Goal: Task Accomplishment & Management: Manage account settings

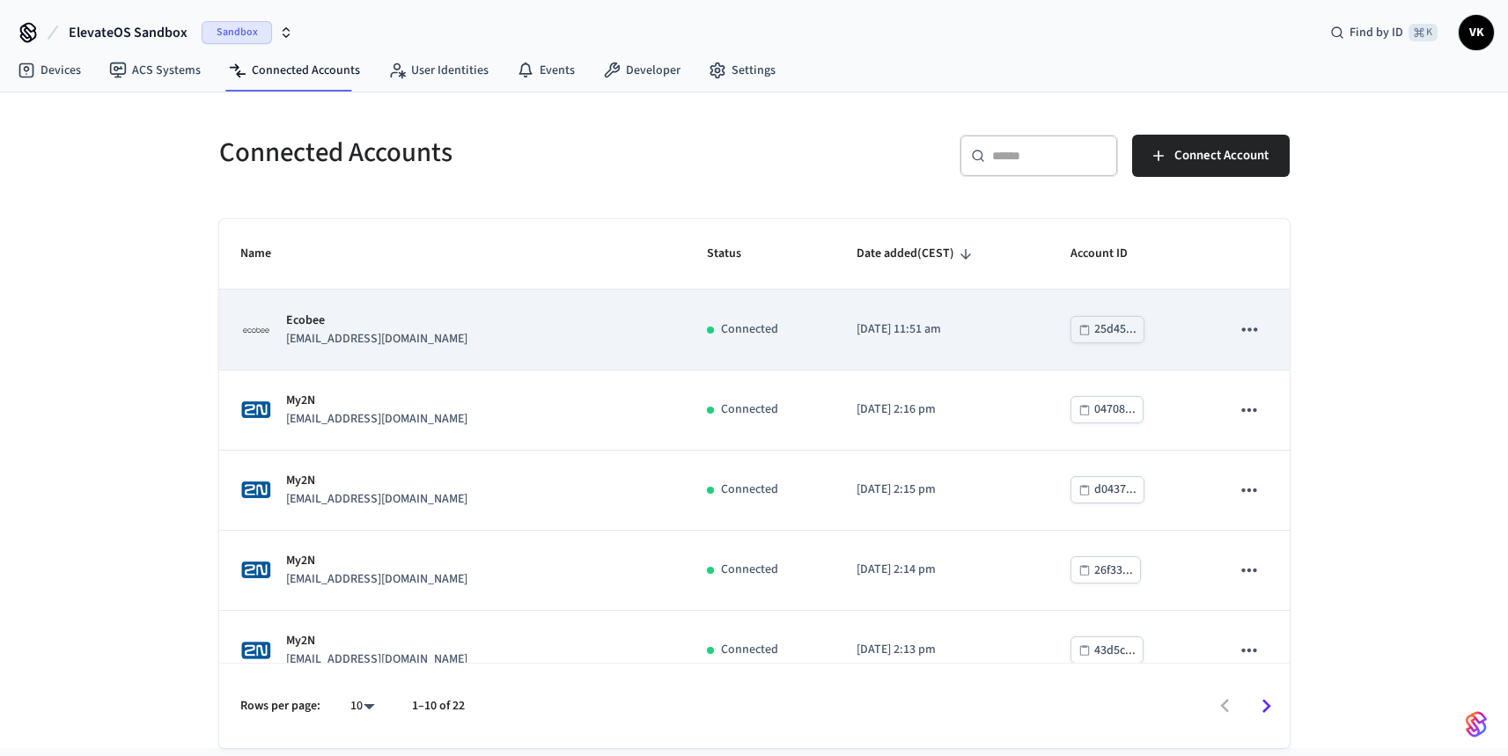
click at [557, 345] on div "Ecobee mario@example.com" at bounding box center [452, 330] width 425 height 37
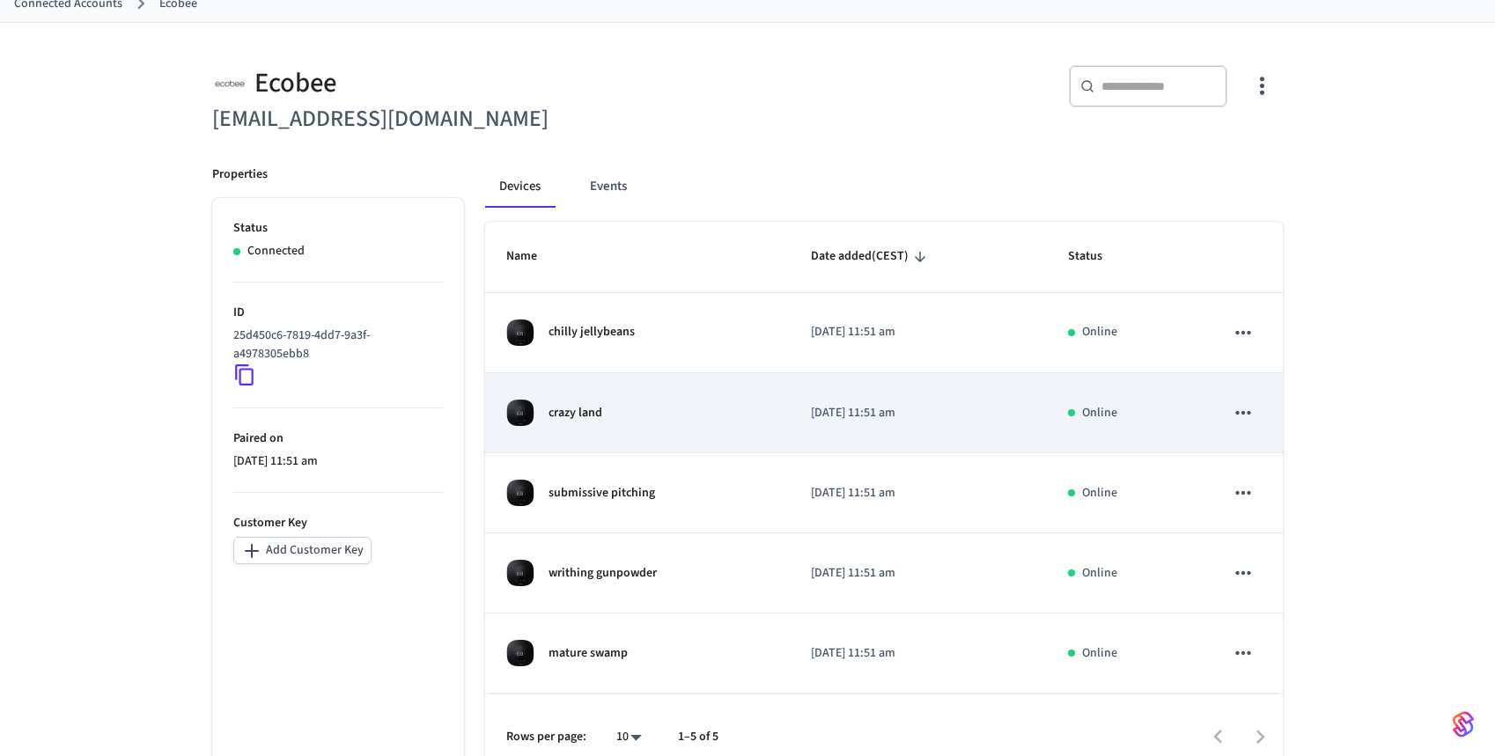
scroll to position [130, 0]
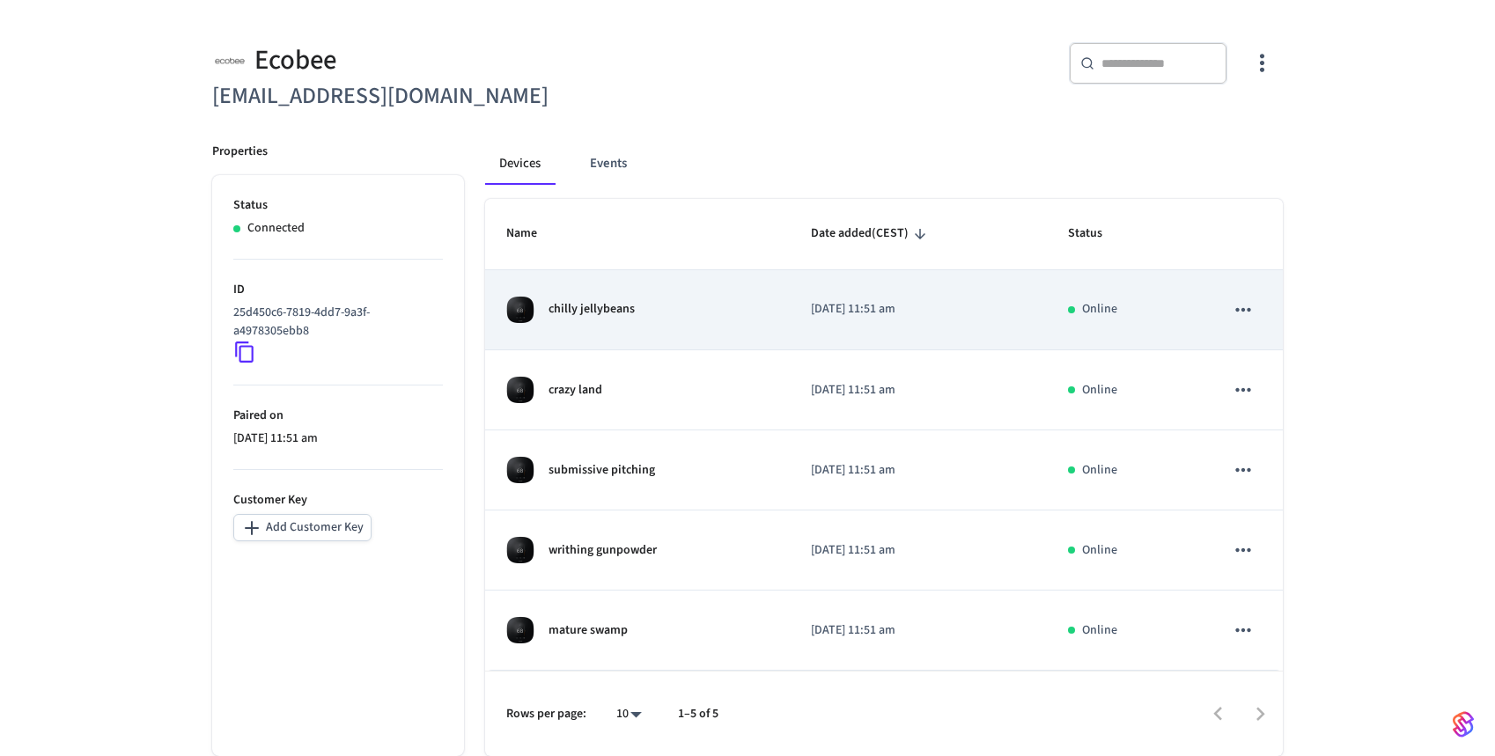
click at [692, 318] on div "chilly jellybeans" at bounding box center [637, 310] width 262 height 28
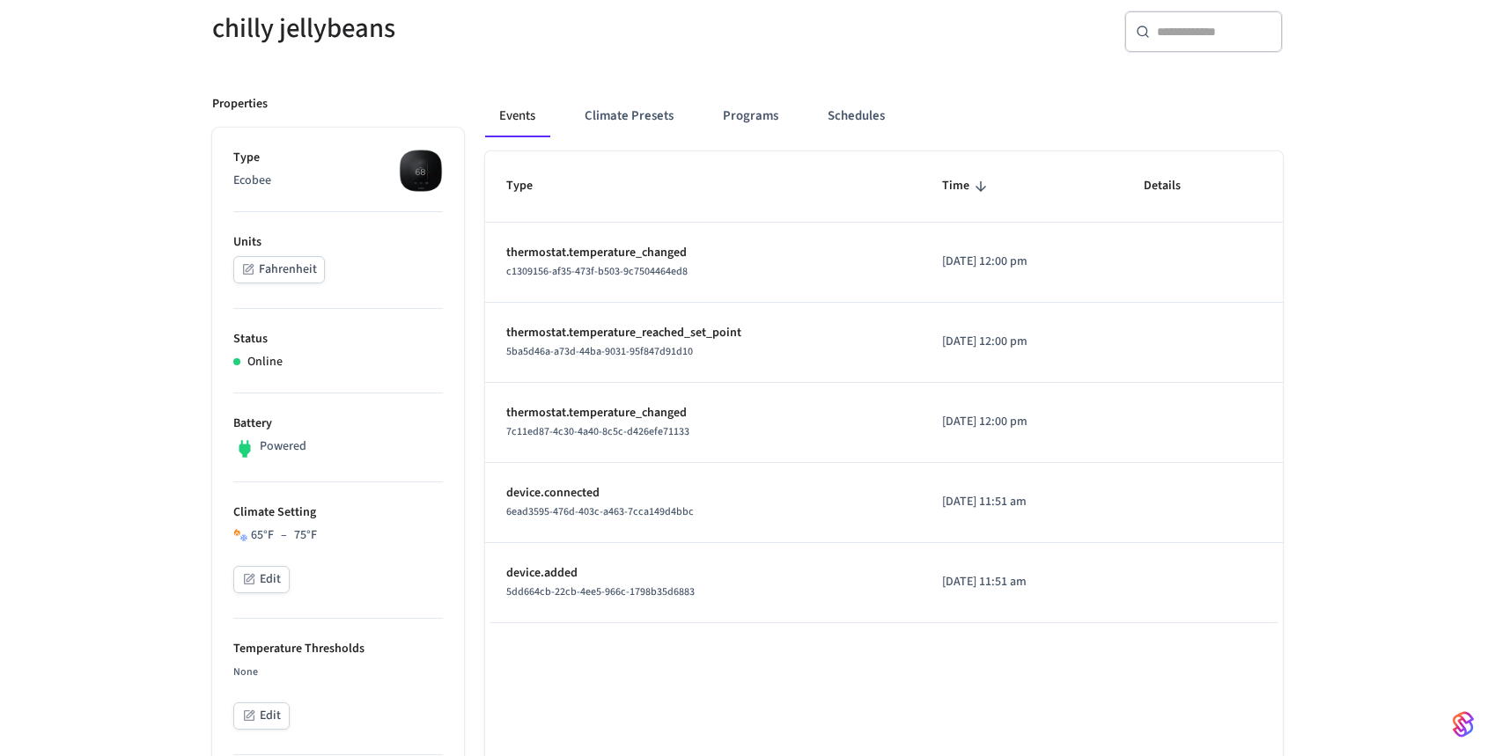
scroll to position [161, 0]
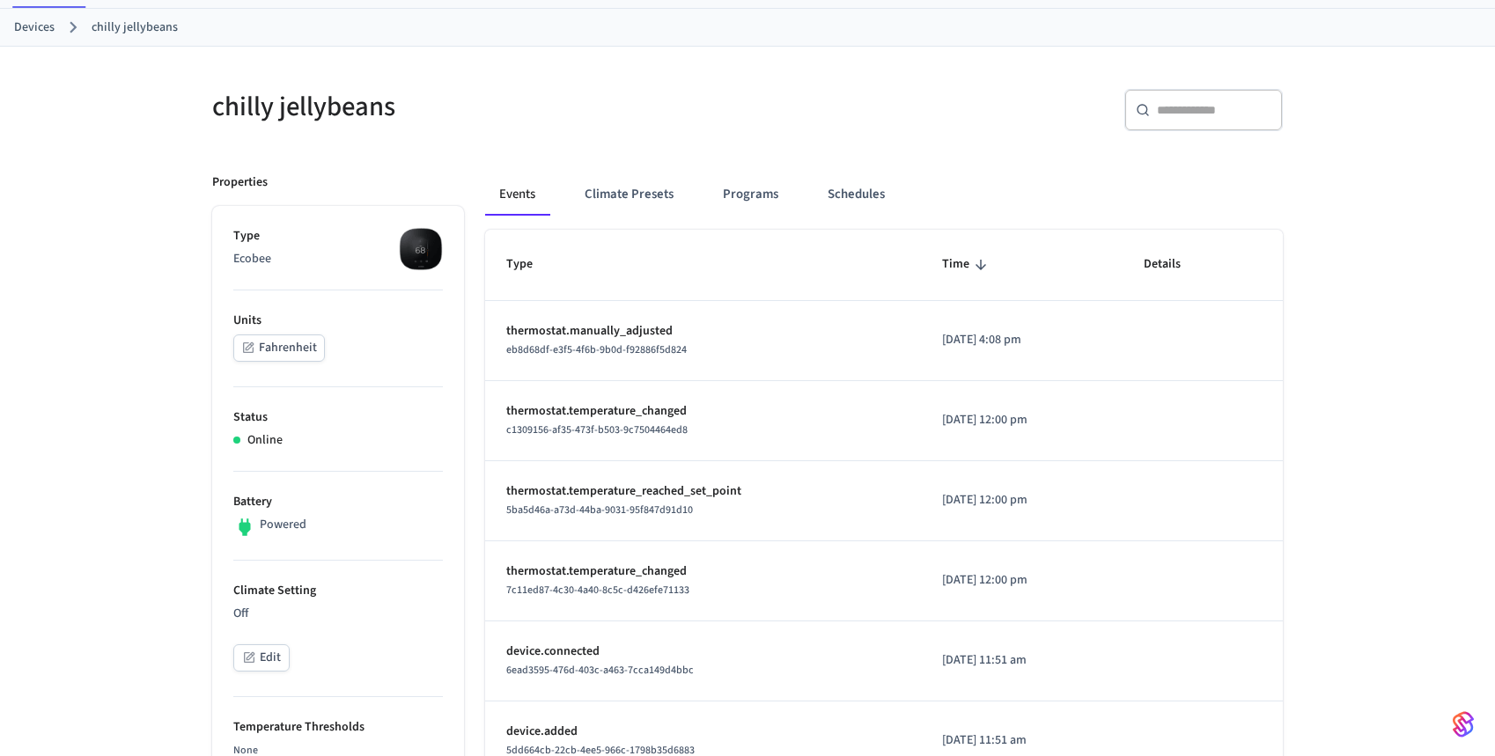
scroll to position [87, 0]
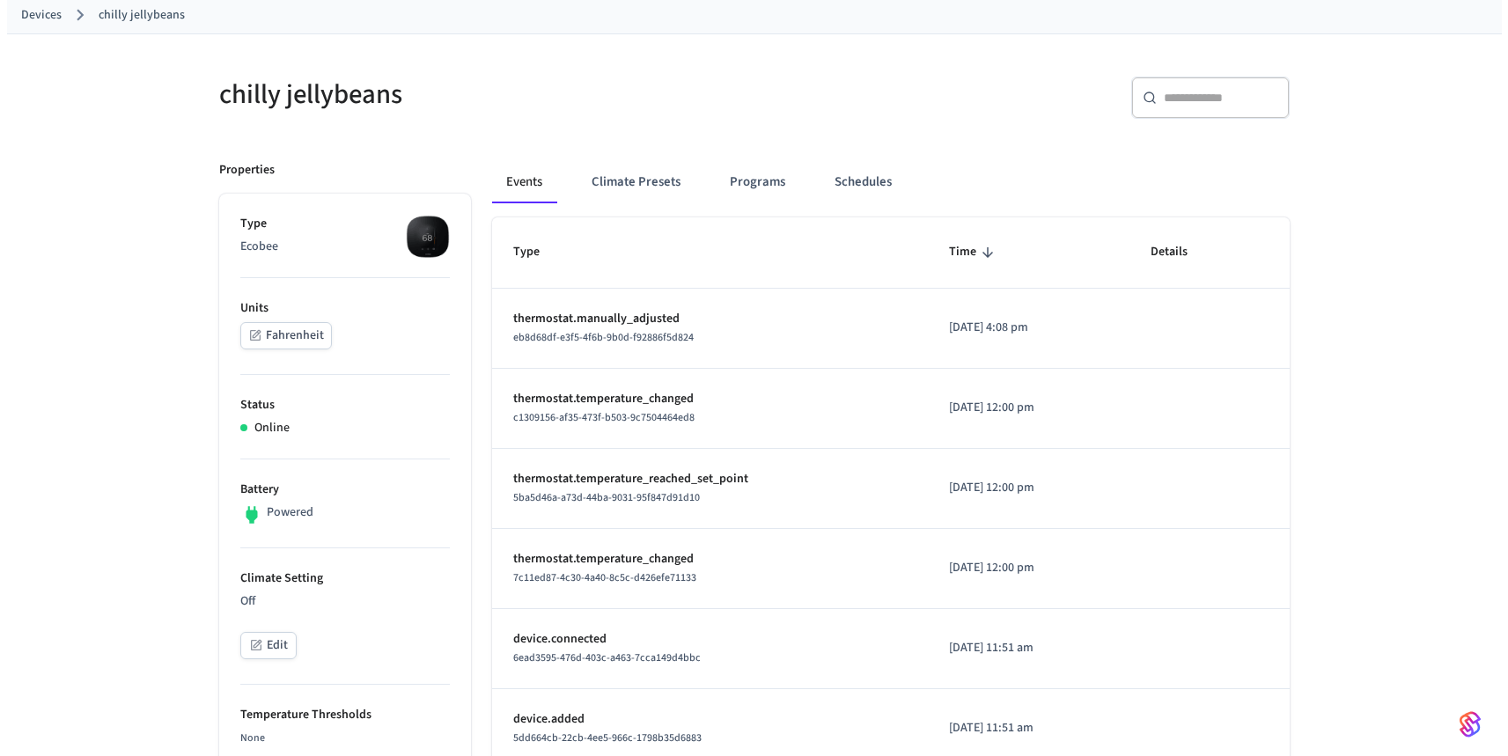
scroll to position [363, 0]
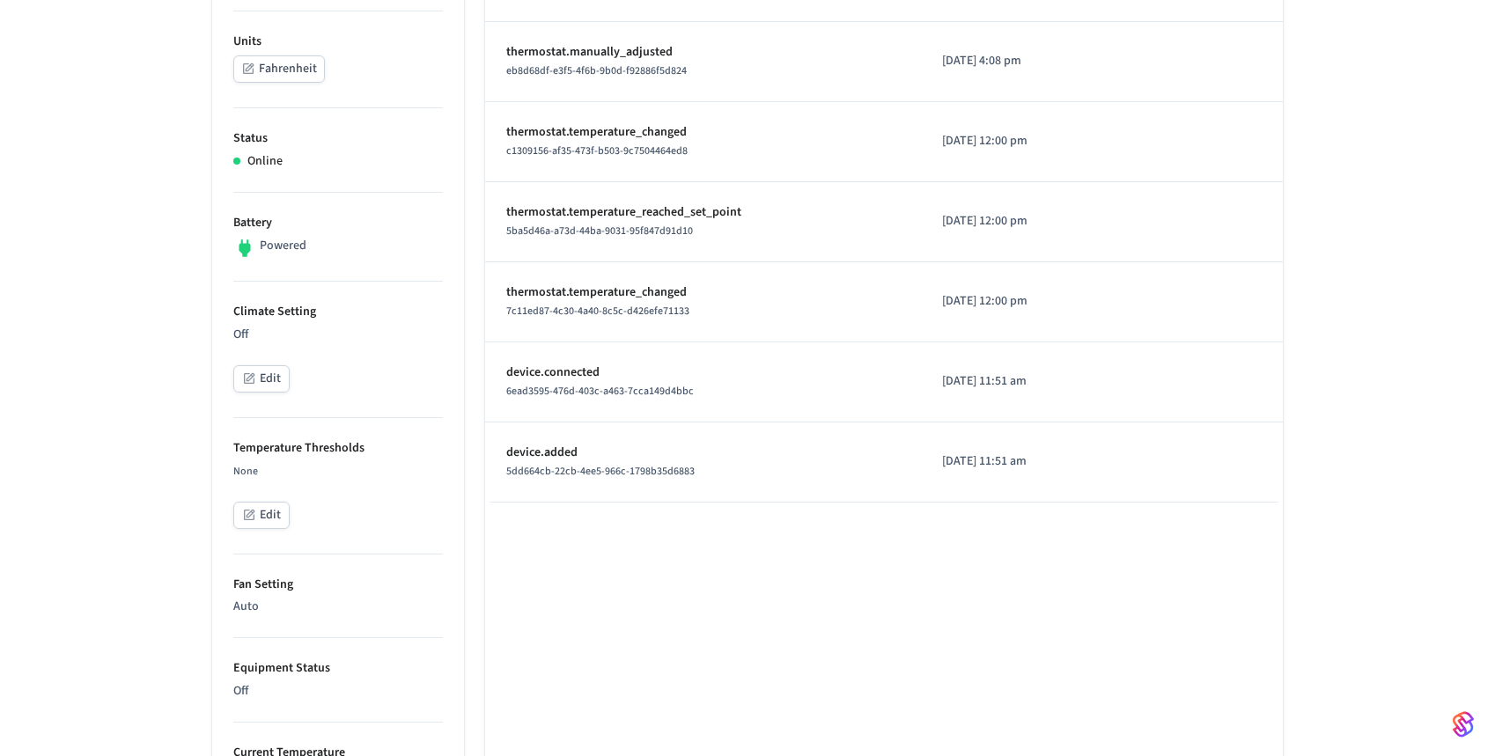
click at [262, 373] on button "Edit" at bounding box center [261, 378] width 56 height 27
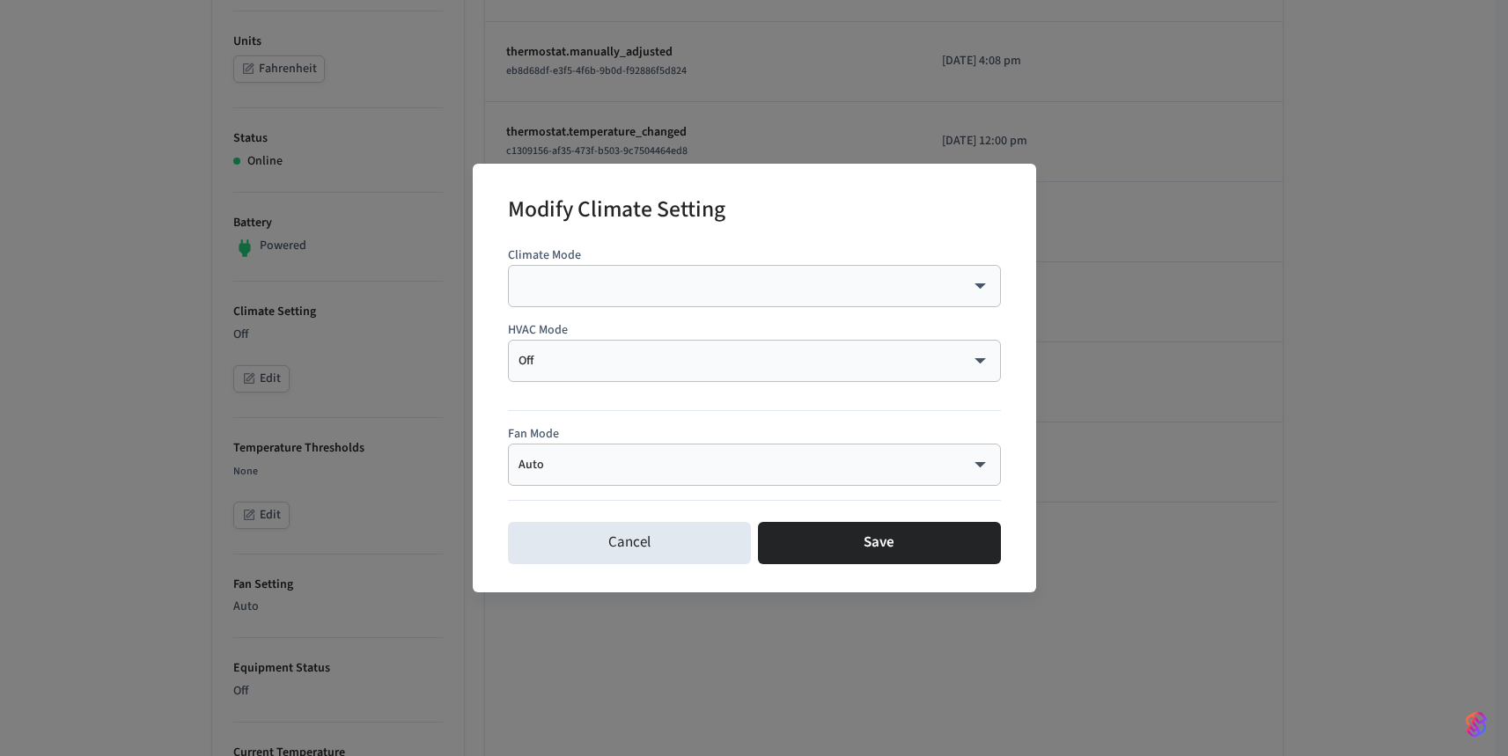
click at [615, 373] on div "Off *** ​" at bounding box center [754, 361] width 493 height 42
click at [656, 366] on body "ElevateOS Sandbox Sandbox Find by ID ⌘ K VK Devices ACS Systems Connected Accou…" at bounding box center [754, 543] width 1508 height 1813
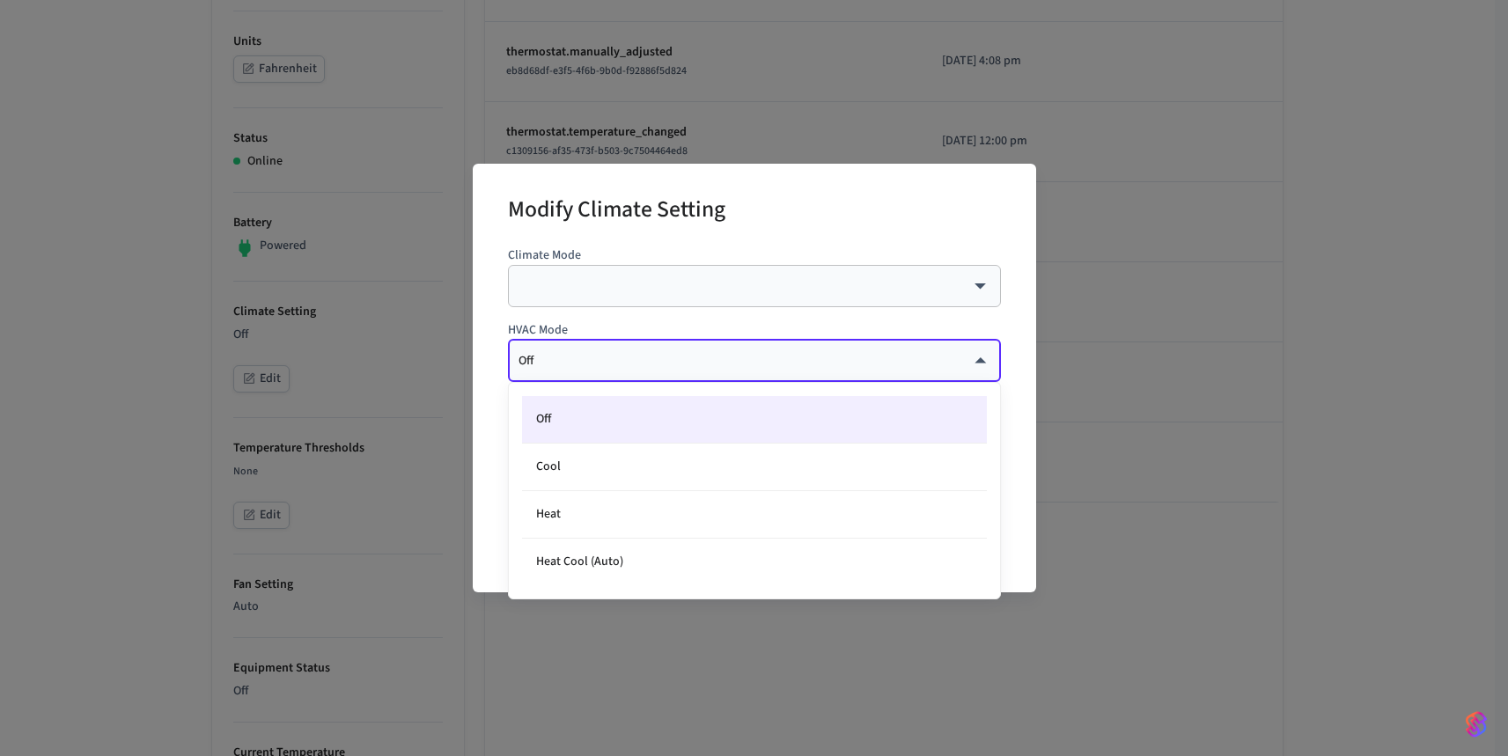
click at [812, 225] on div at bounding box center [754, 378] width 1508 height 756
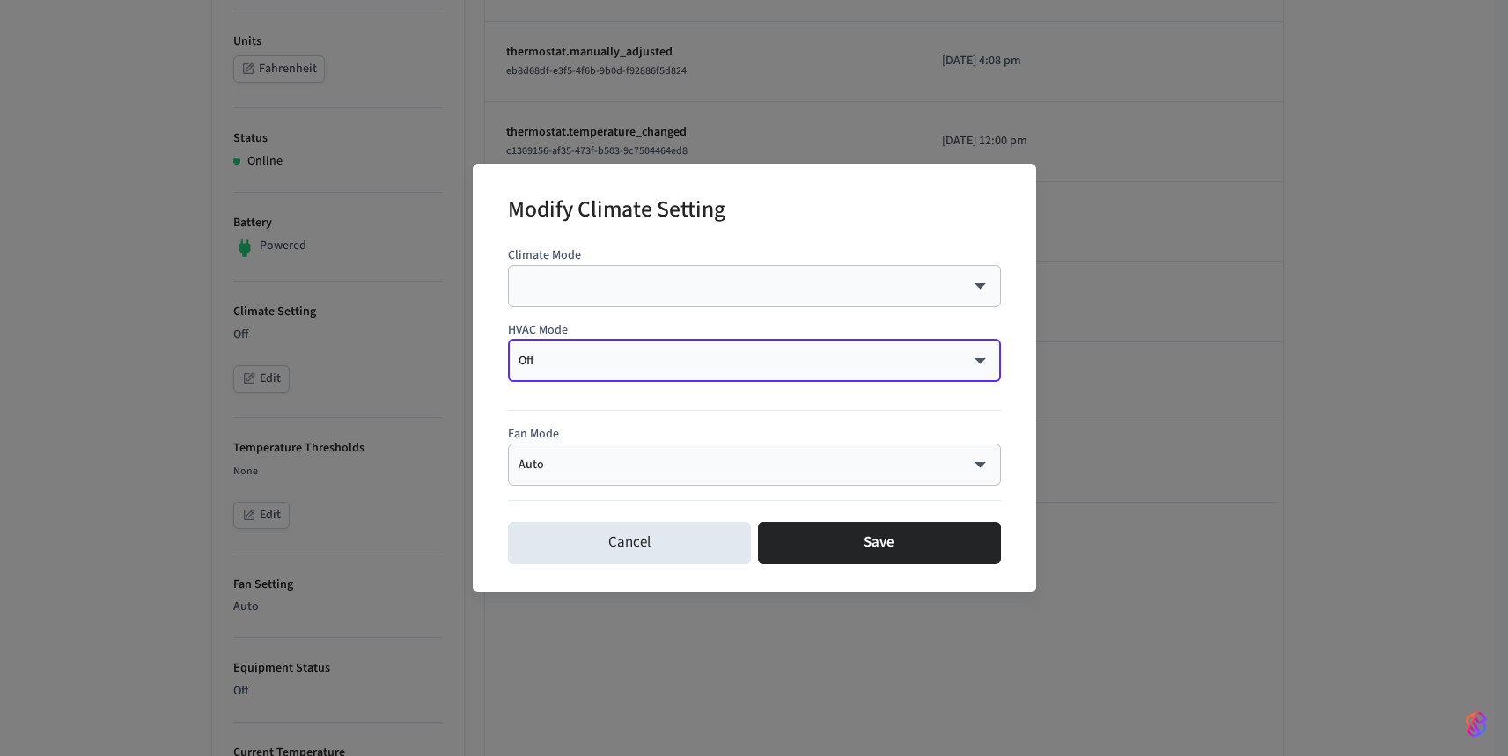
click at [922, 287] on body "ElevateOS Sandbox Sandbox Find by ID ⌘ K VK Devices ACS Systems Connected Accou…" at bounding box center [754, 543] width 1508 height 1813
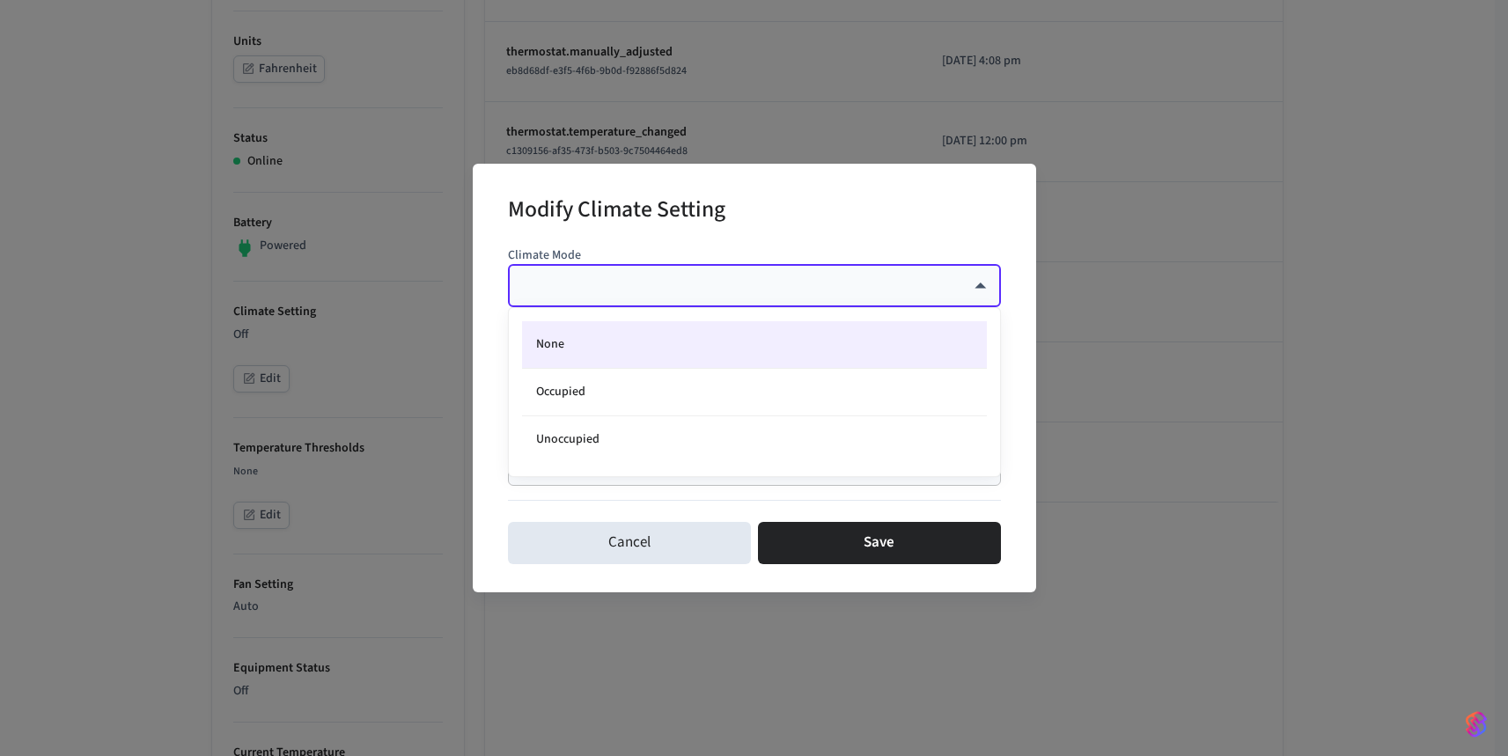
click at [933, 246] on div at bounding box center [754, 378] width 1508 height 756
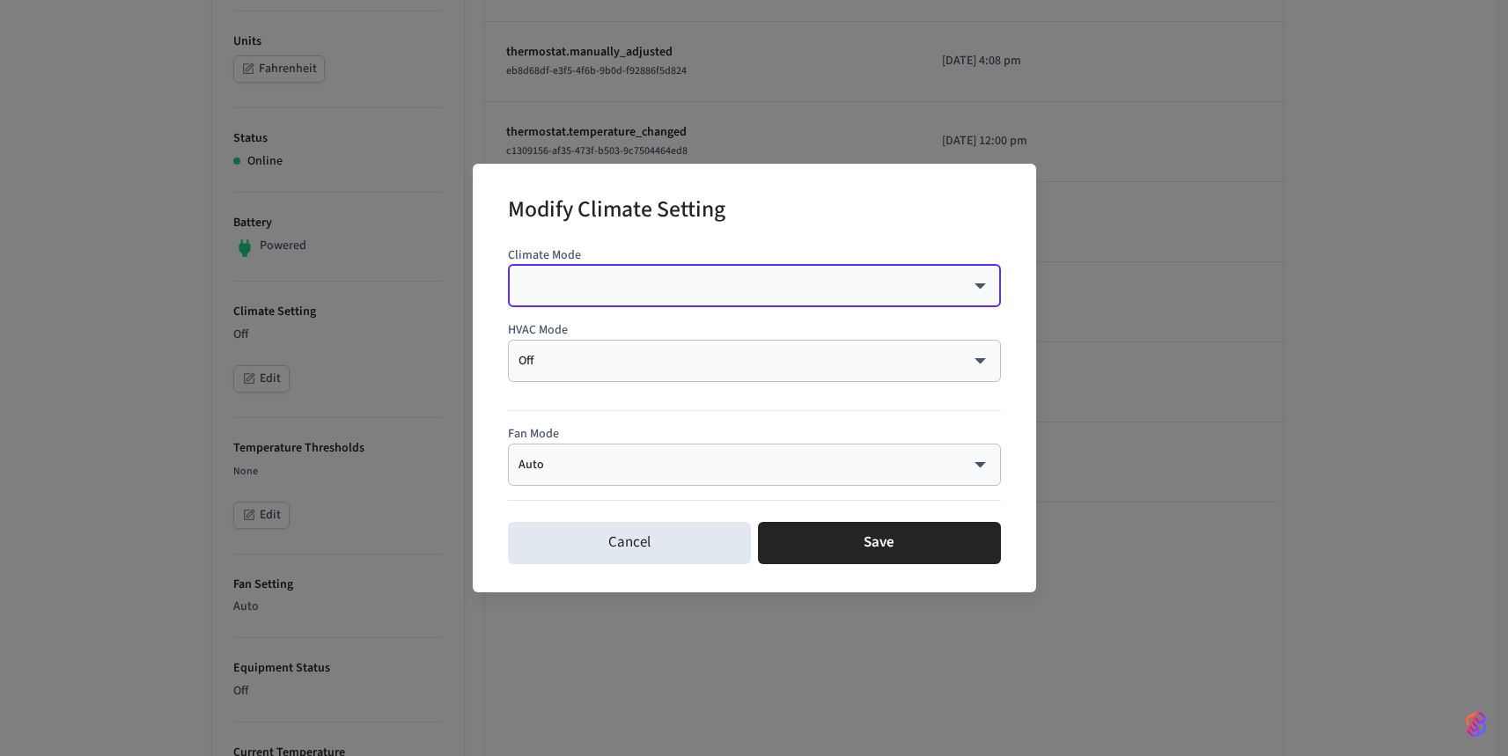
click at [904, 357] on body "ElevateOS Sandbox Sandbox Find by ID ⌘ K VK Devices ACS Systems Connected Accou…" at bounding box center [754, 543] width 1508 height 1813
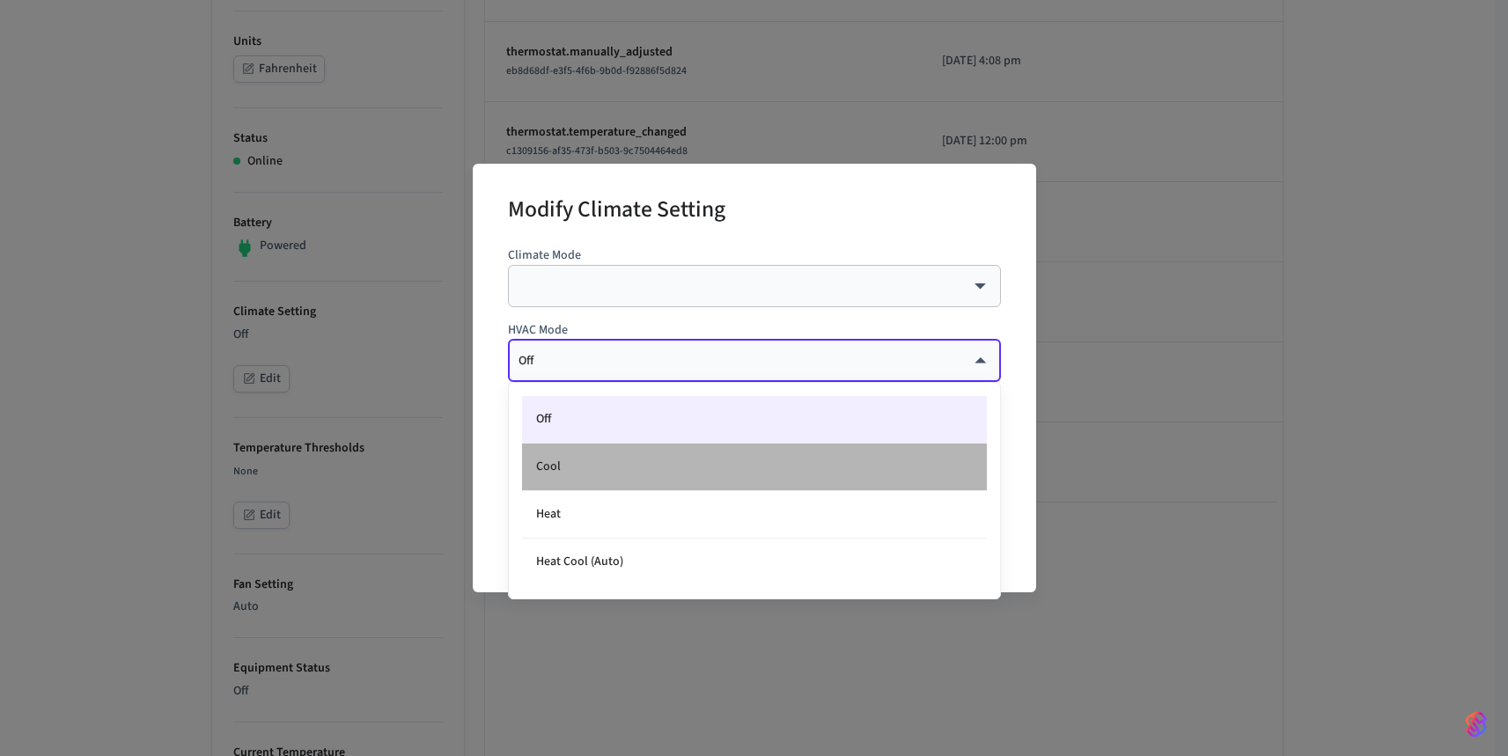
click at [738, 480] on li "Cool" at bounding box center [754, 468] width 465 height 48
type input "****"
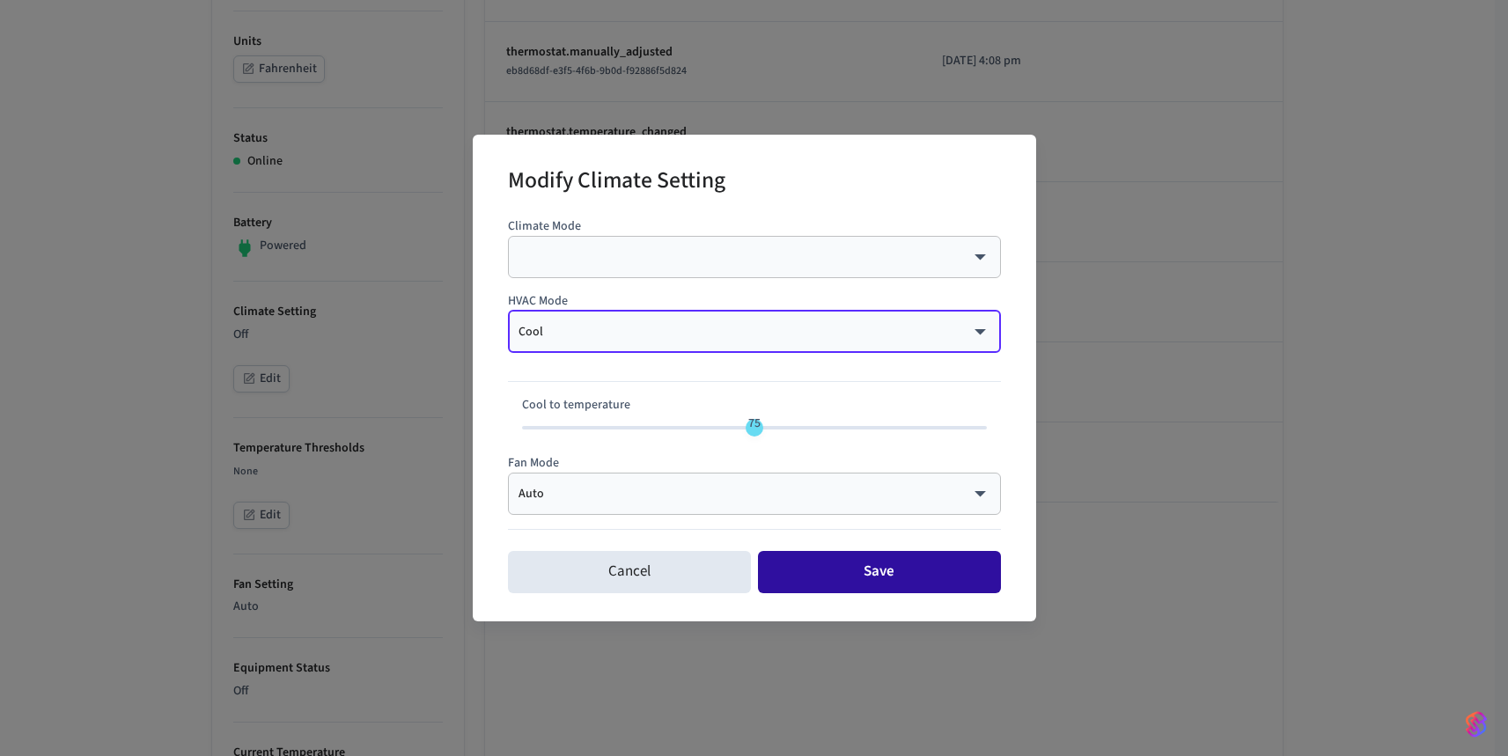
click at [818, 568] on button "Save" at bounding box center [879, 572] width 243 height 42
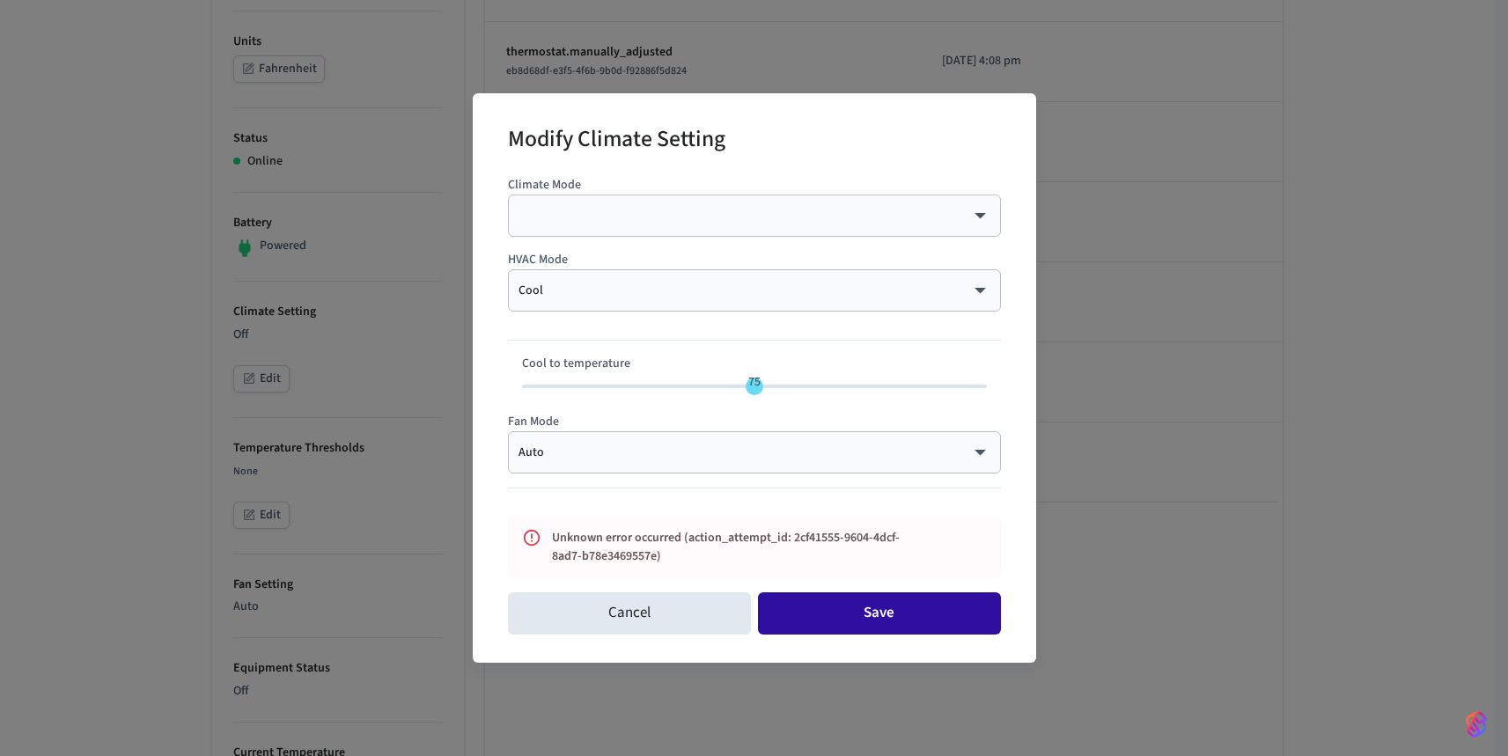
click at [837, 612] on button "Save" at bounding box center [879, 614] width 243 height 42
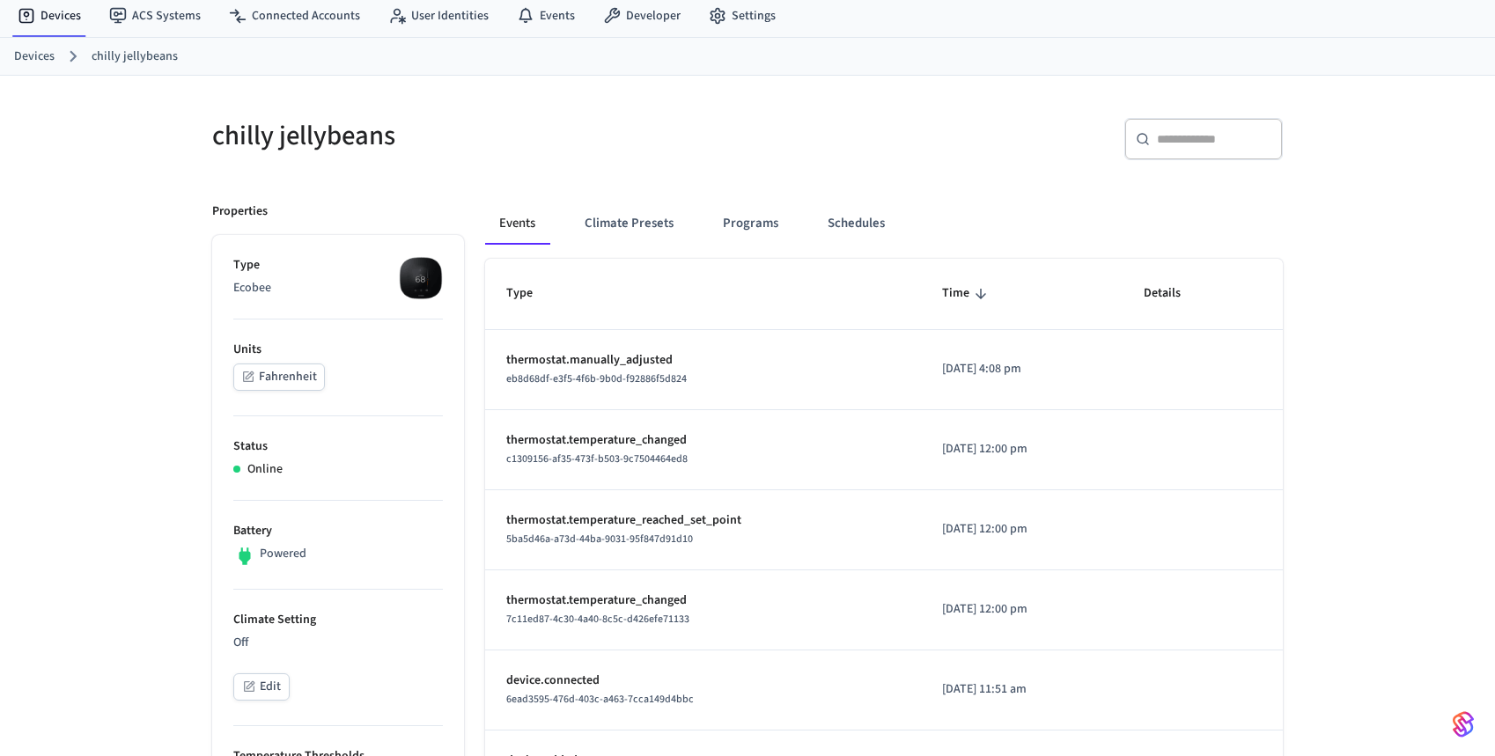
scroll to position [62, 0]
